Goal: Task Accomplishment & Management: Complete application form

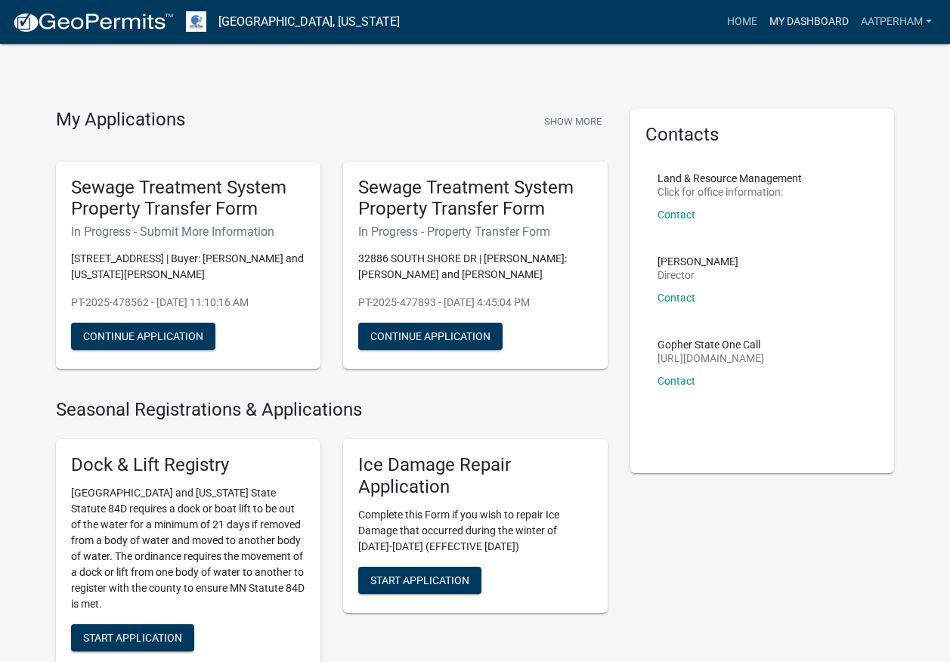
click at [818, 17] on link "My Dashboard" at bounding box center [808, 22] width 91 height 29
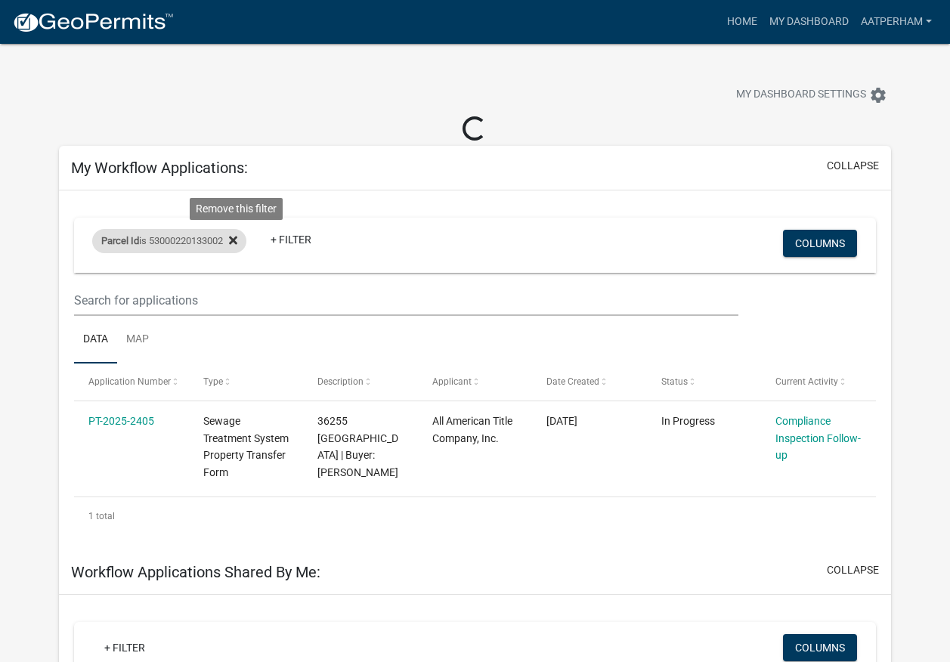
click at [237, 237] on icon at bounding box center [233, 240] width 8 height 8
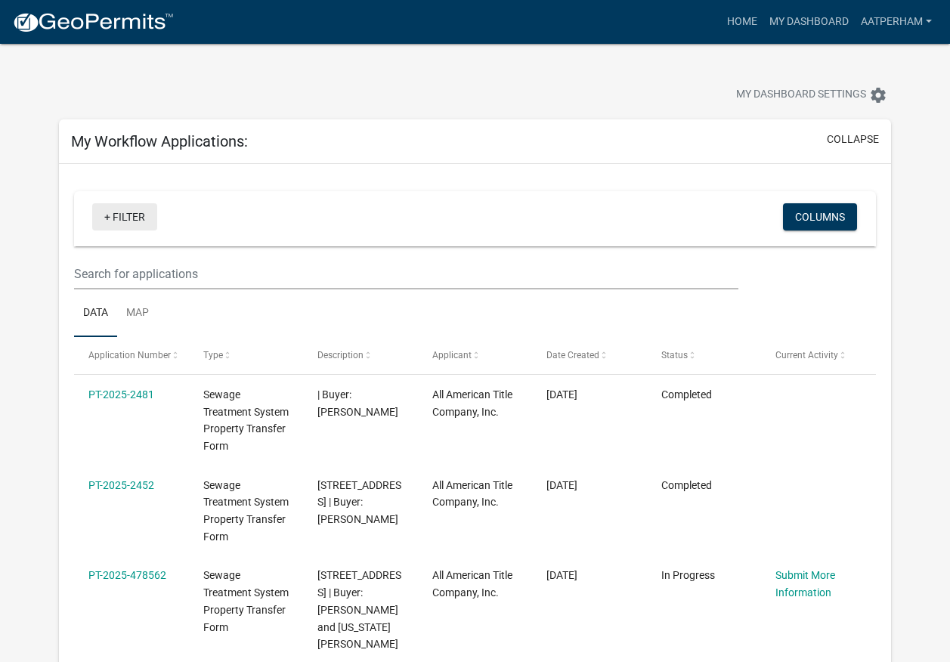
click at [125, 213] on link "+ Filter" at bounding box center [124, 216] width 65 height 27
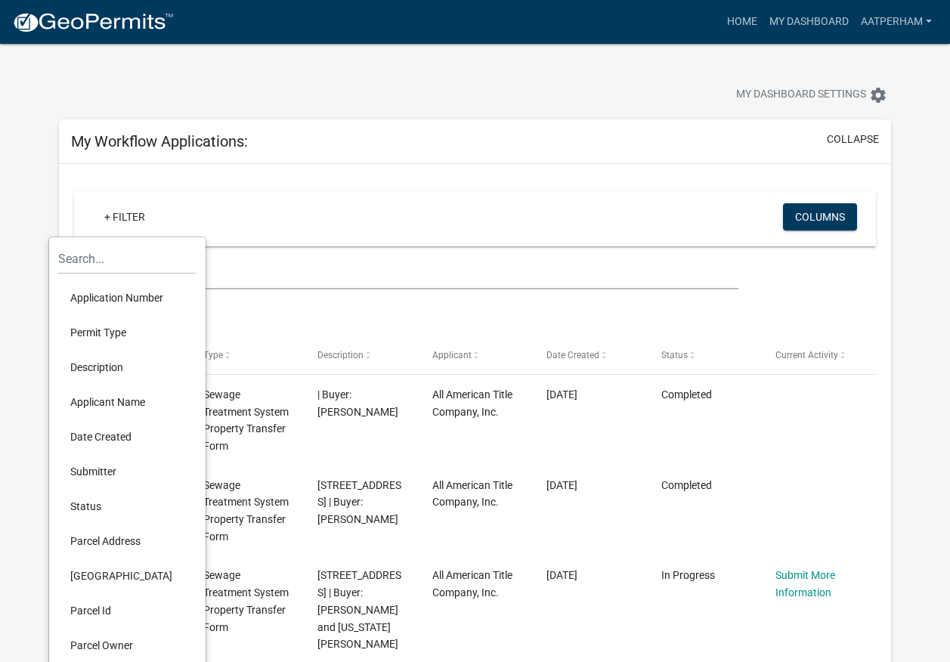
click at [98, 616] on li "Parcel Id" at bounding box center [127, 610] width 138 height 35
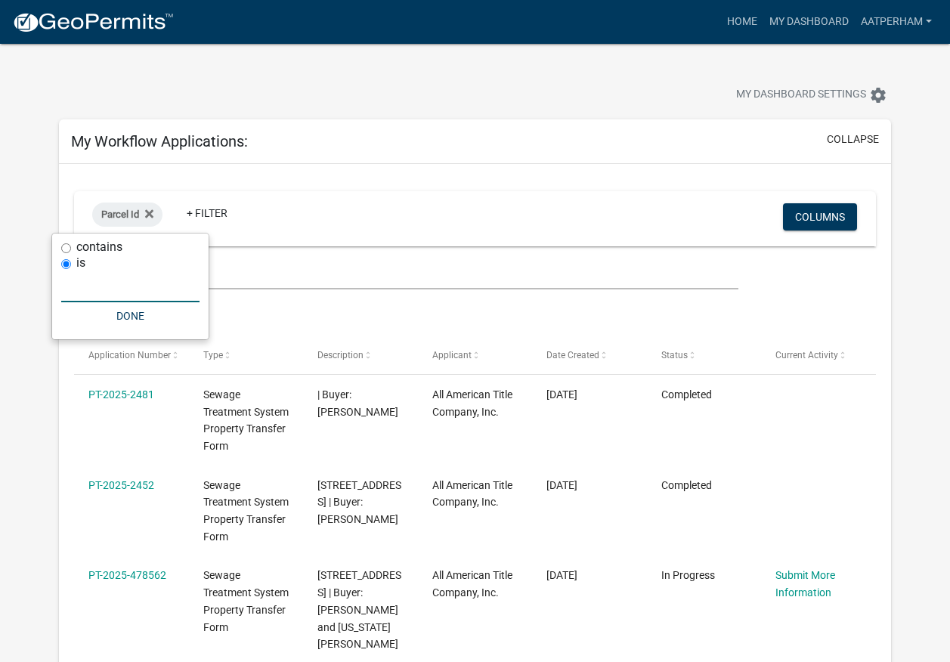
click at [126, 292] on input "text" at bounding box center [130, 286] width 138 height 31
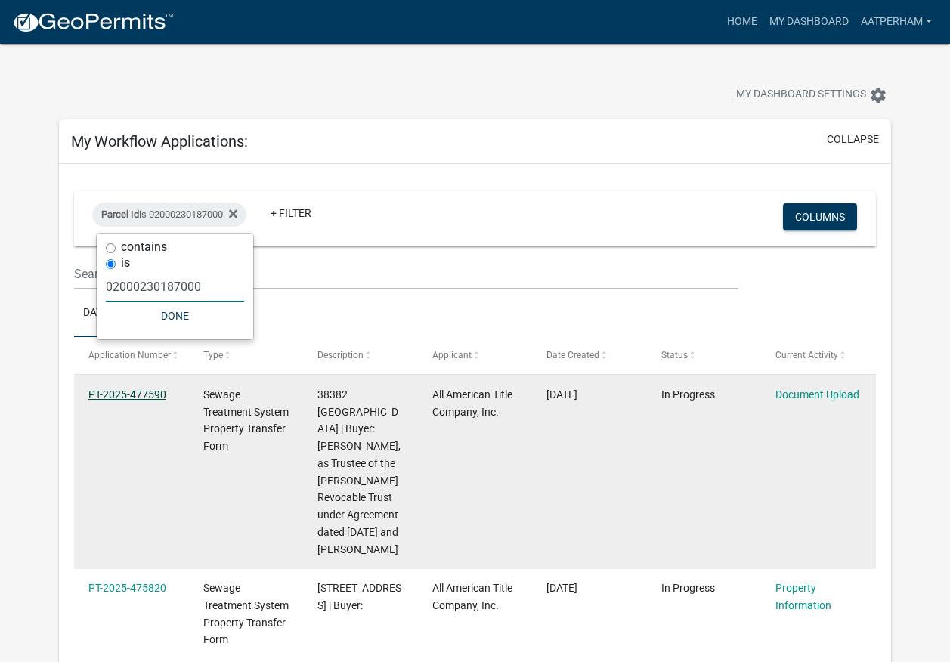
type input "02000230187000"
click at [143, 397] on link "PT-2025-477590" at bounding box center [127, 394] width 78 height 12
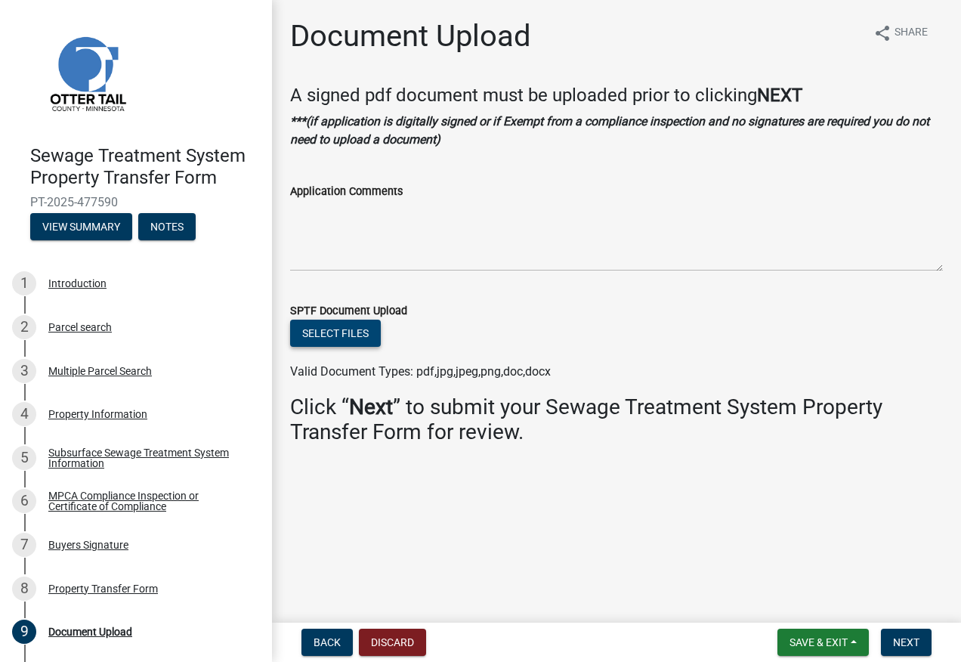
click at [332, 332] on button "Select files" at bounding box center [335, 333] width 91 height 27
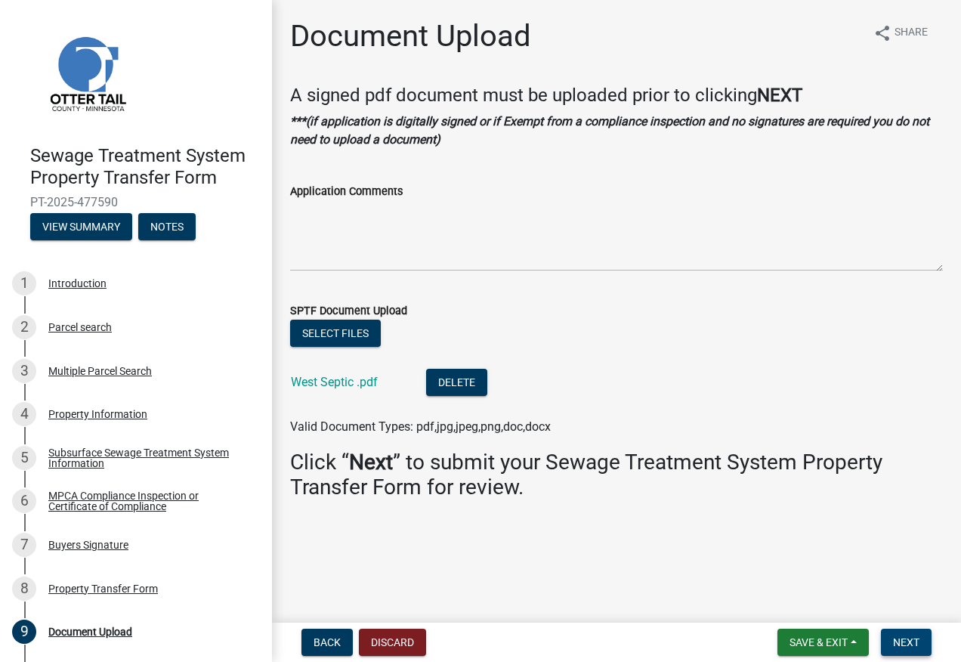
click at [910, 642] on span "Next" at bounding box center [906, 642] width 26 height 12
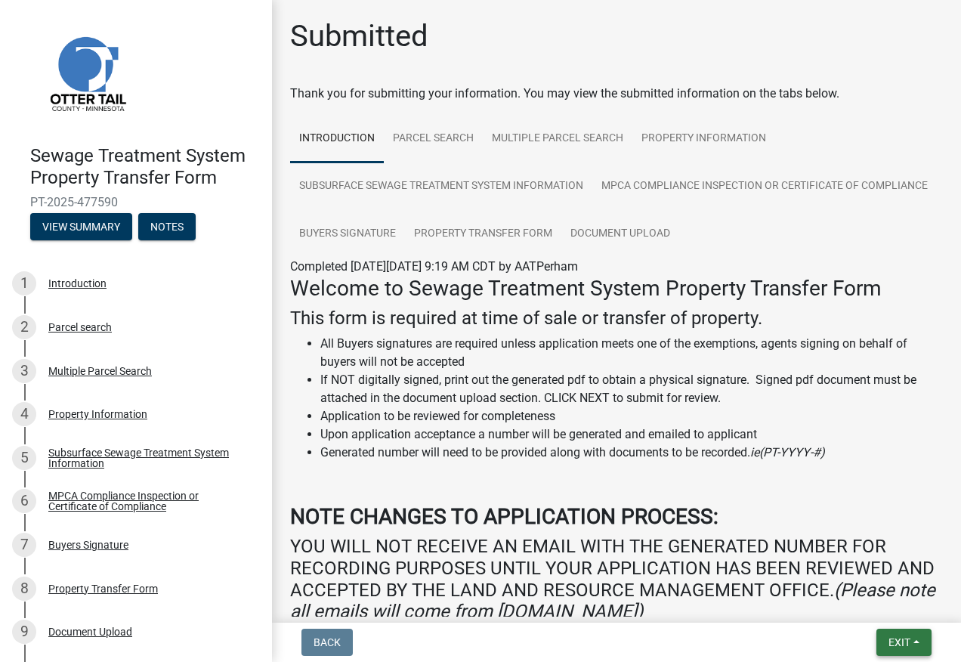
click at [916, 641] on button "Exit" at bounding box center [903, 642] width 55 height 27
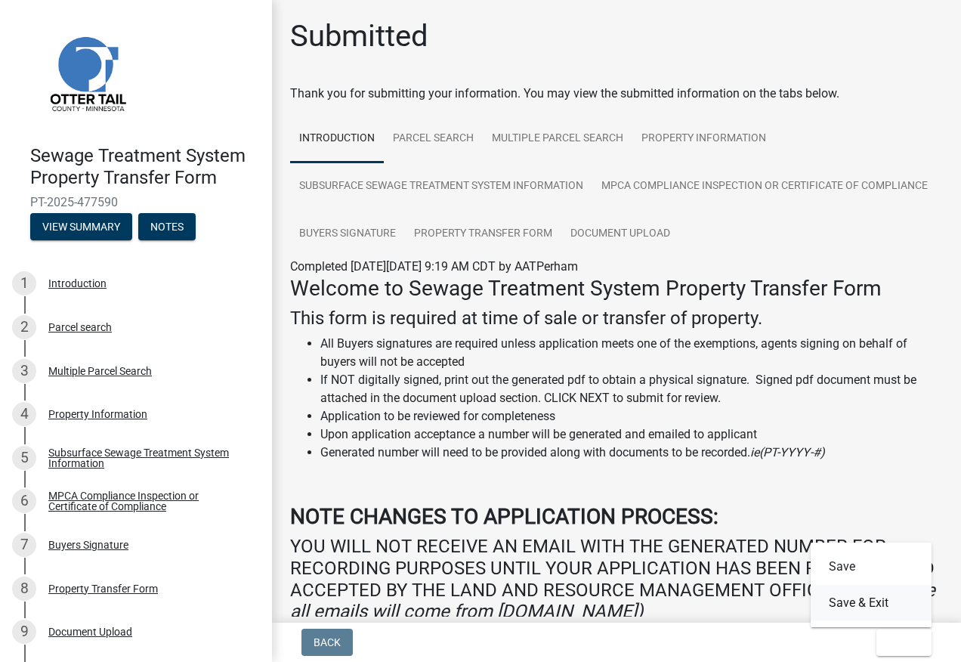
click at [860, 604] on button "Save & Exit" at bounding box center [871, 603] width 121 height 36
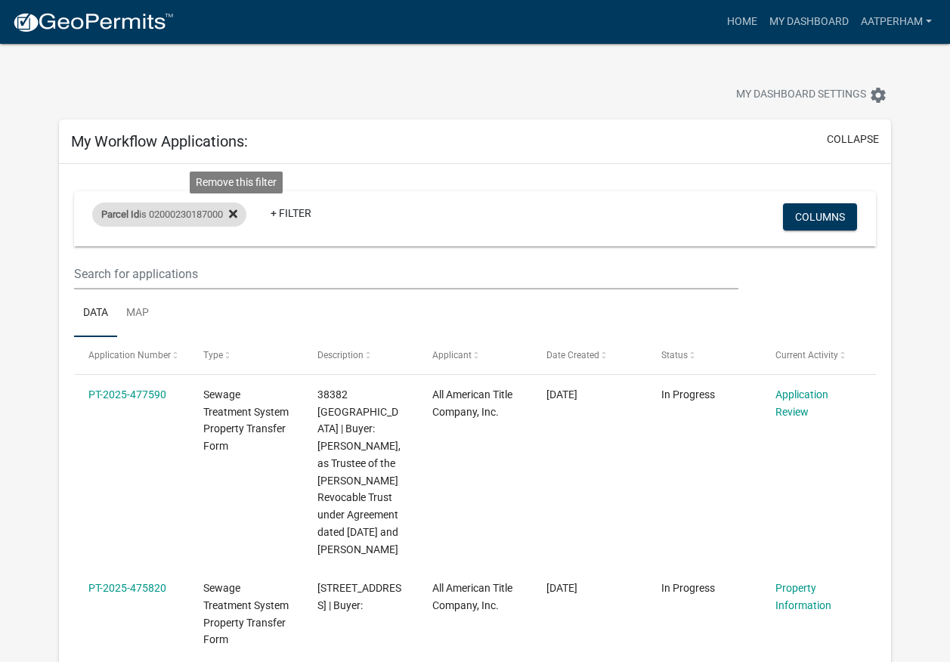
click at [235, 213] on icon at bounding box center [233, 214] width 8 height 12
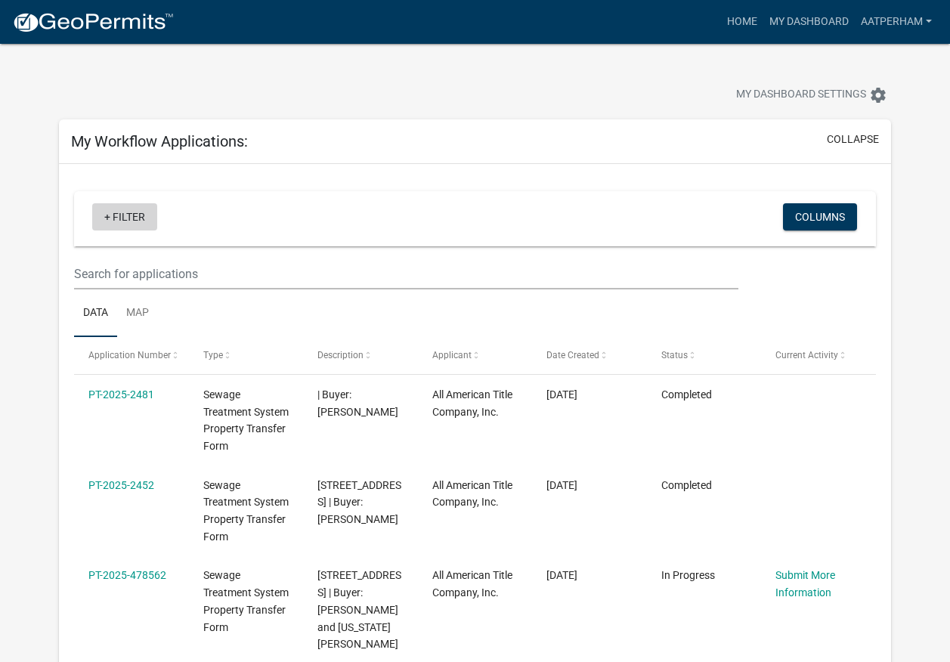
click at [147, 220] on link "+ Filter" at bounding box center [124, 216] width 65 height 27
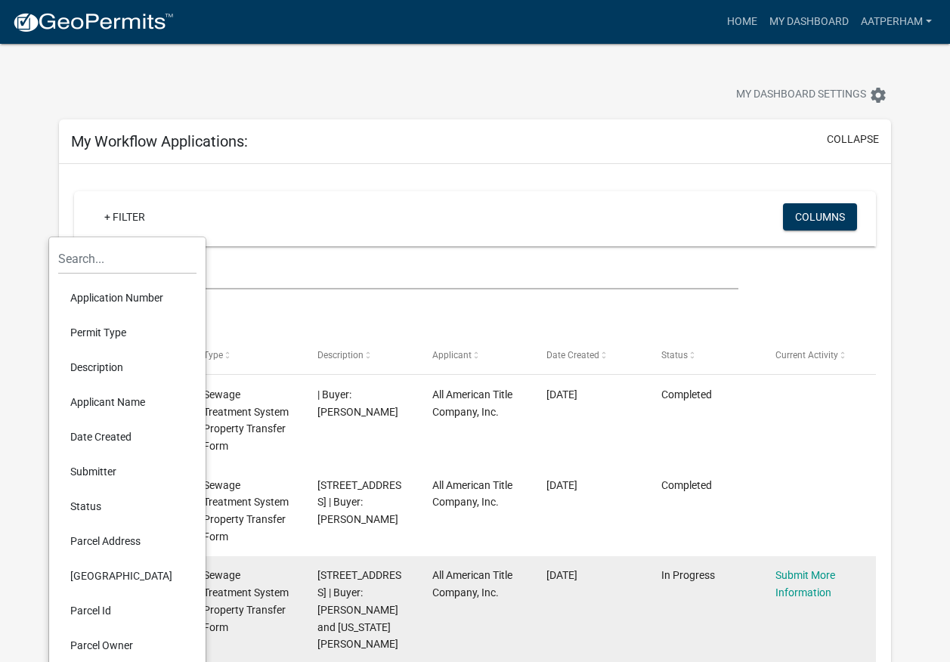
click at [93, 604] on li "Parcel Id" at bounding box center [127, 610] width 138 height 35
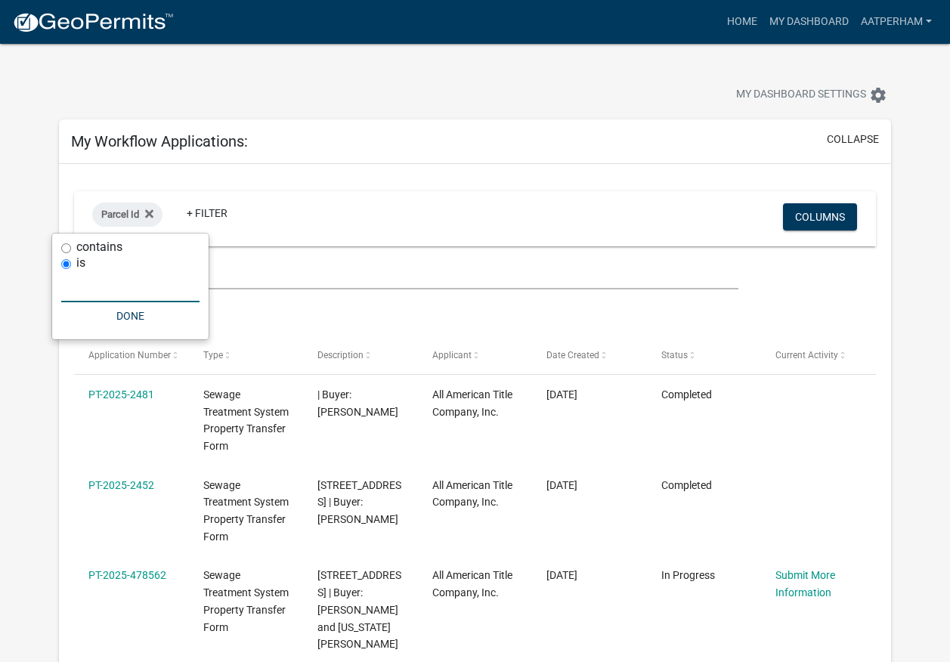
click at [113, 287] on input "text" at bounding box center [130, 286] width 138 height 31
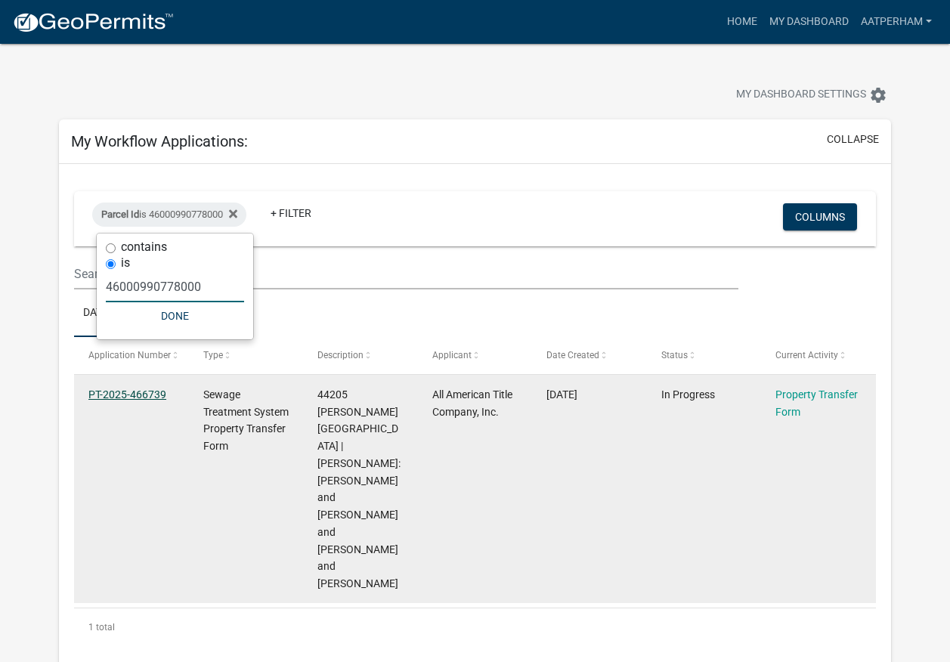
type input "46000990778000"
click at [136, 389] on link "PT-2025-466739" at bounding box center [127, 394] width 78 height 12
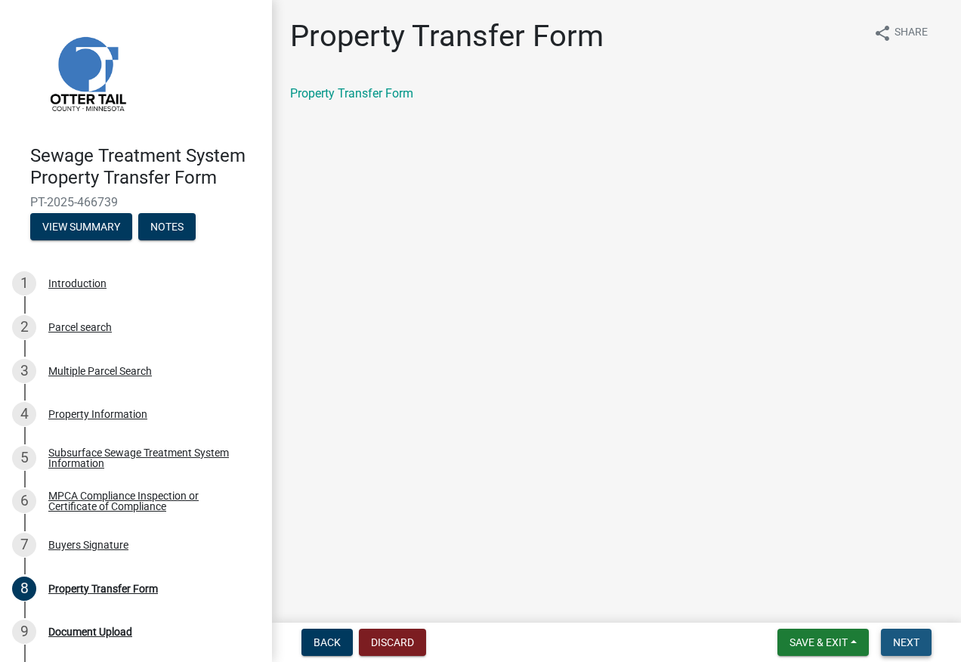
click at [922, 647] on button "Next" at bounding box center [906, 642] width 51 height 27
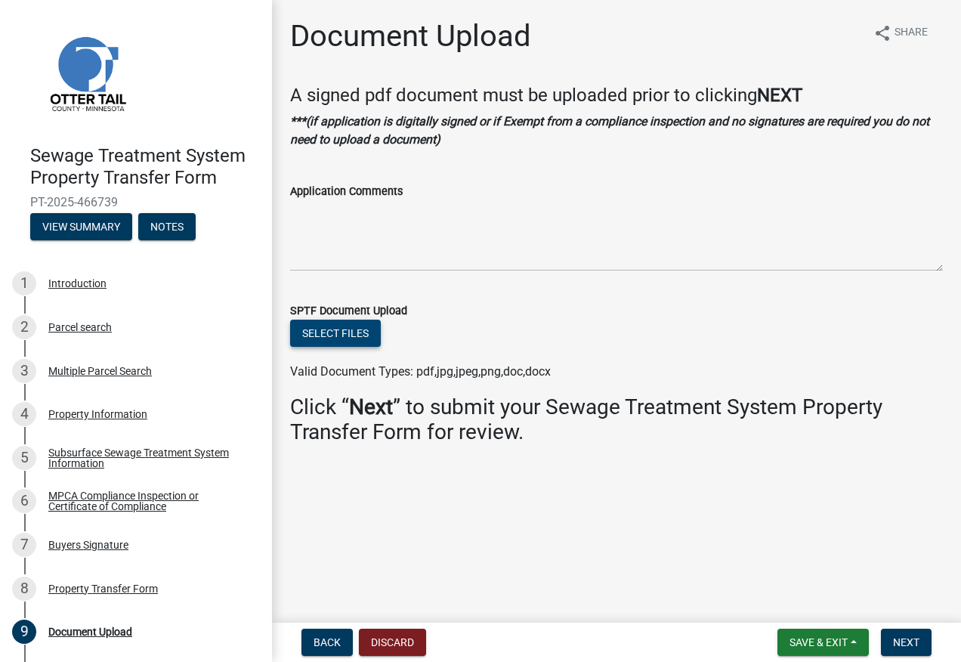
click at [328, 338] on button "Select files" at bounding box center [335, 333] width 91 height 27
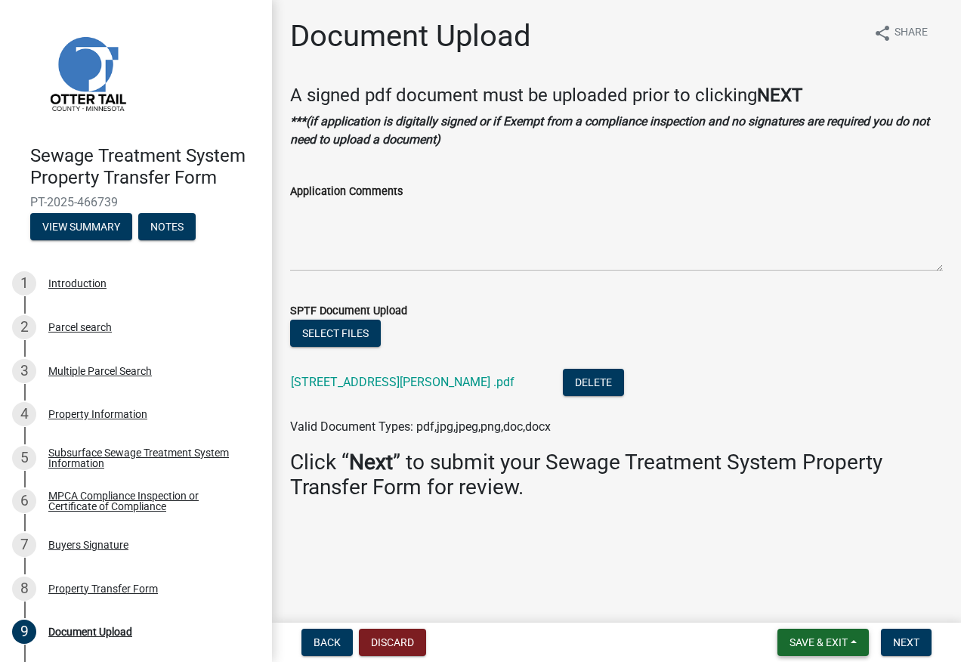
click at [828, 648] on span "Save & Exit" at bounding box center [818, 642] width 58 height 12
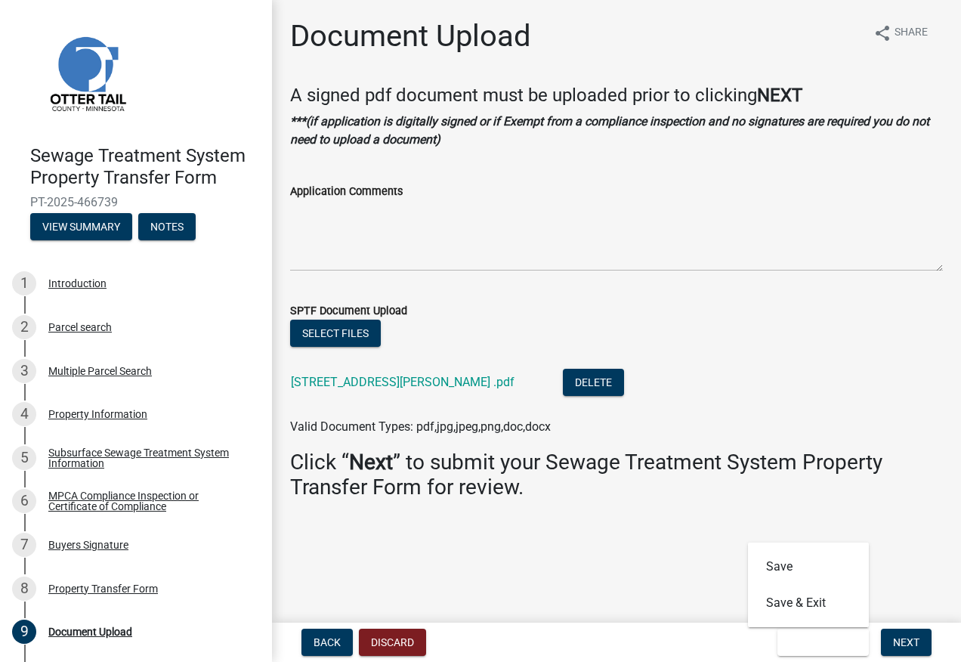
click at [913, 570] on main "Document Upload share Share A signed pdf document must be uploaded prior to cli…" at bounding box center [616, 308] width 689 height 616
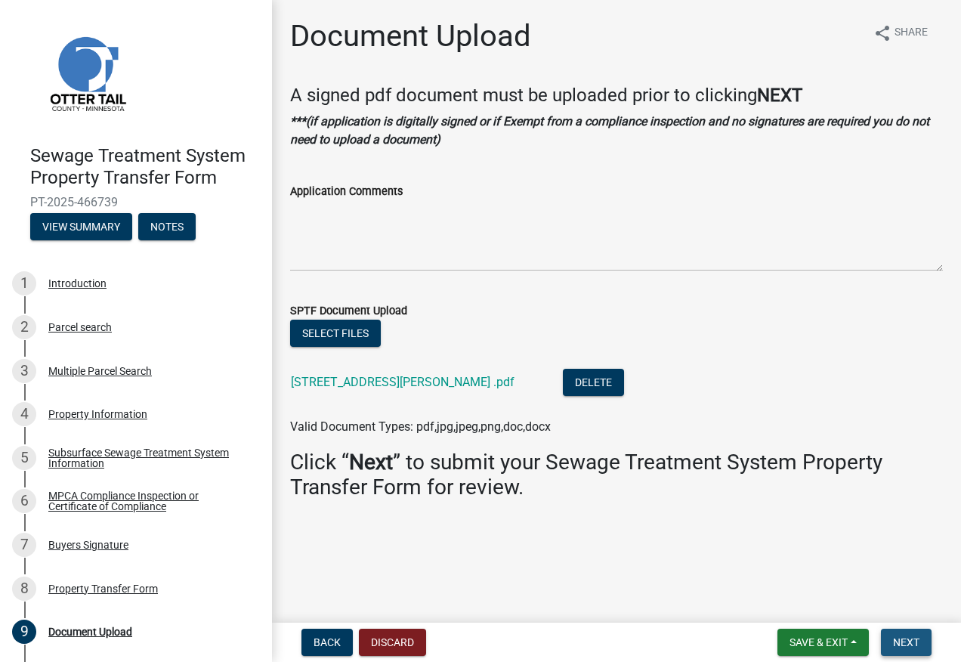
click at [902, 641] on span "Next" at bounding box center [906, 642] width 26 height 12
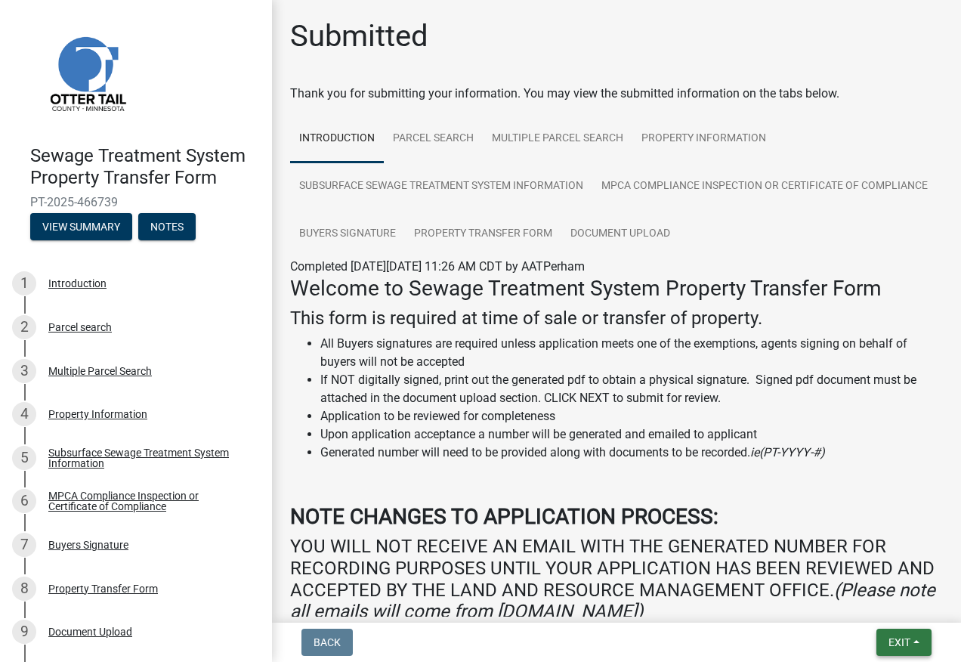
click at [895, 632] on button "Exit" at bounding box center [903, 642] width 55 height 27
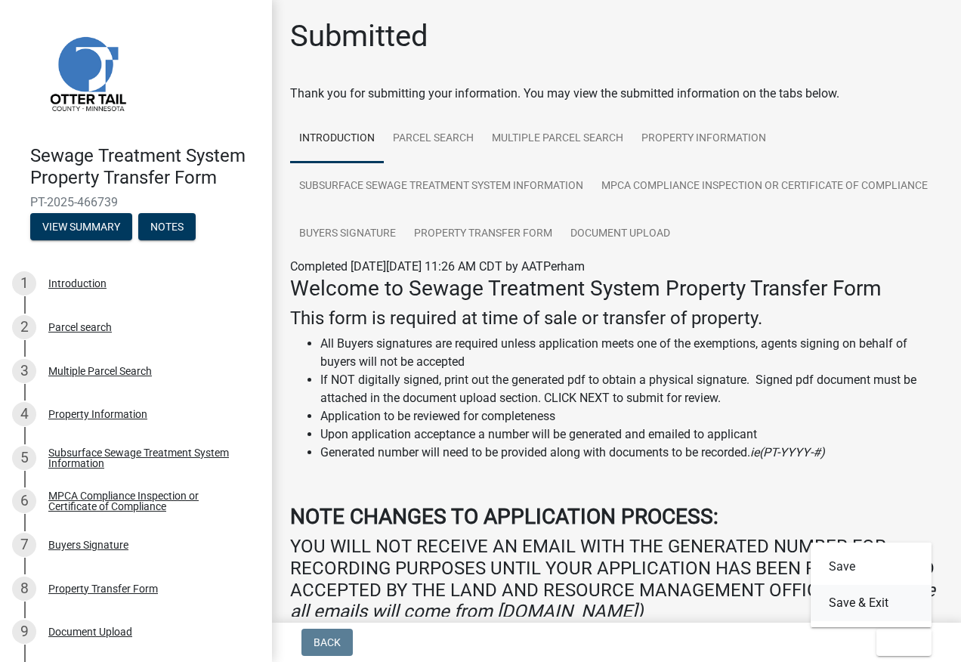
click at [882, 601] on button "Save & Exit" at bounding box center [871, 603] width 121 height 36
